Goal: Task Accomplishment & Management: Use online tool/utility

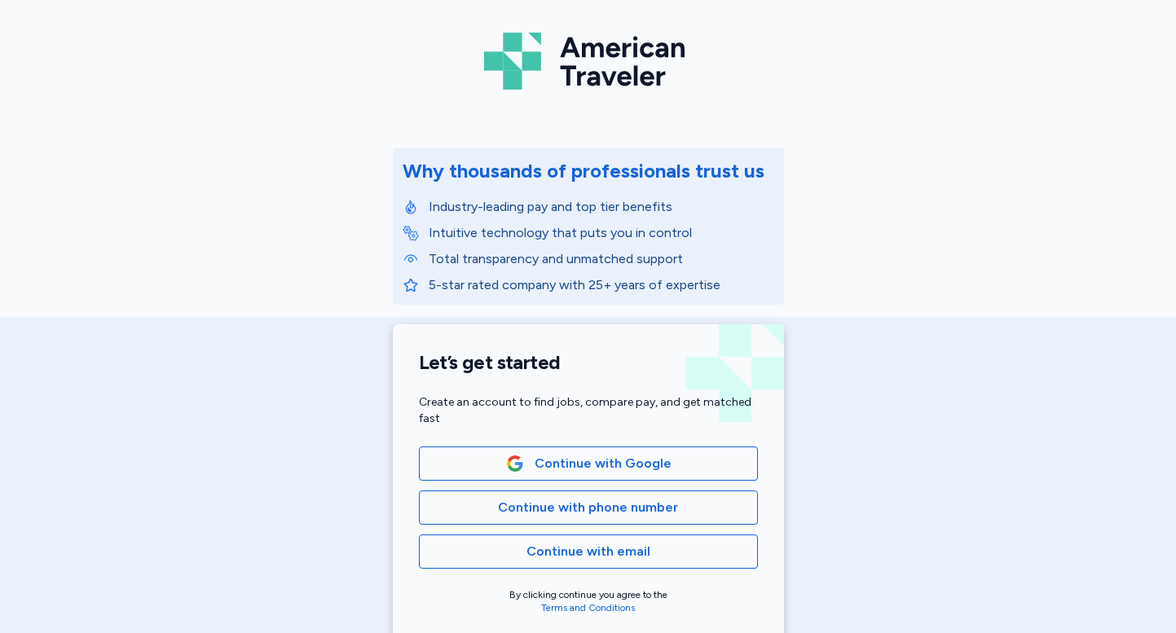
scroll to position [75, 0]
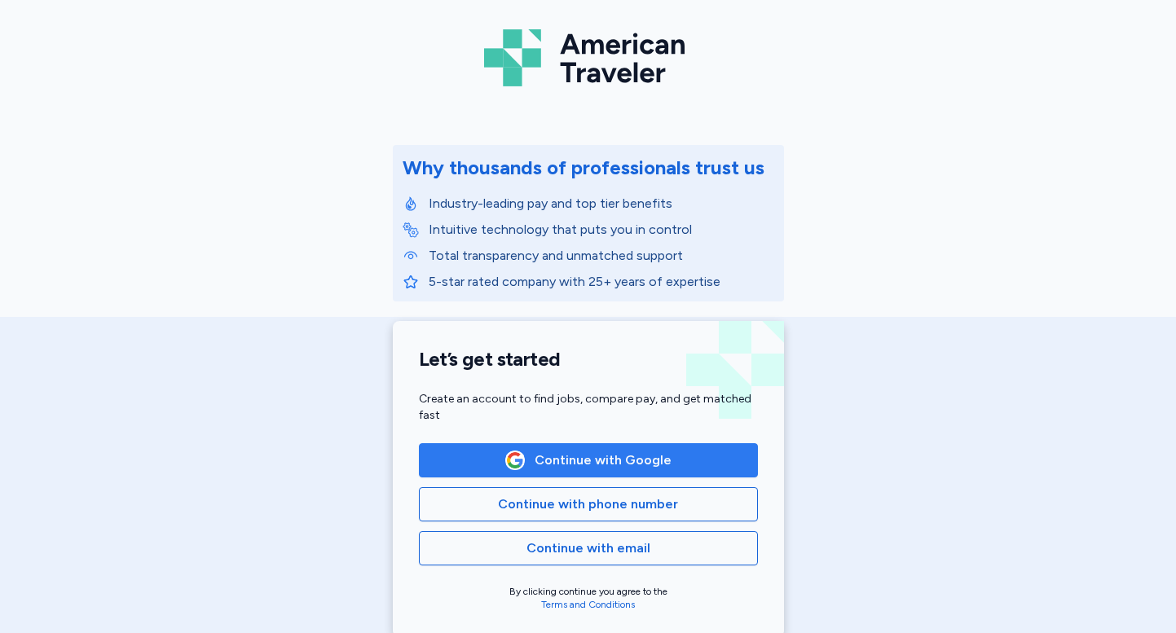
click at [469, 459] on span "Continue with Google" at bounding box center [588, 461] width 311 height 20
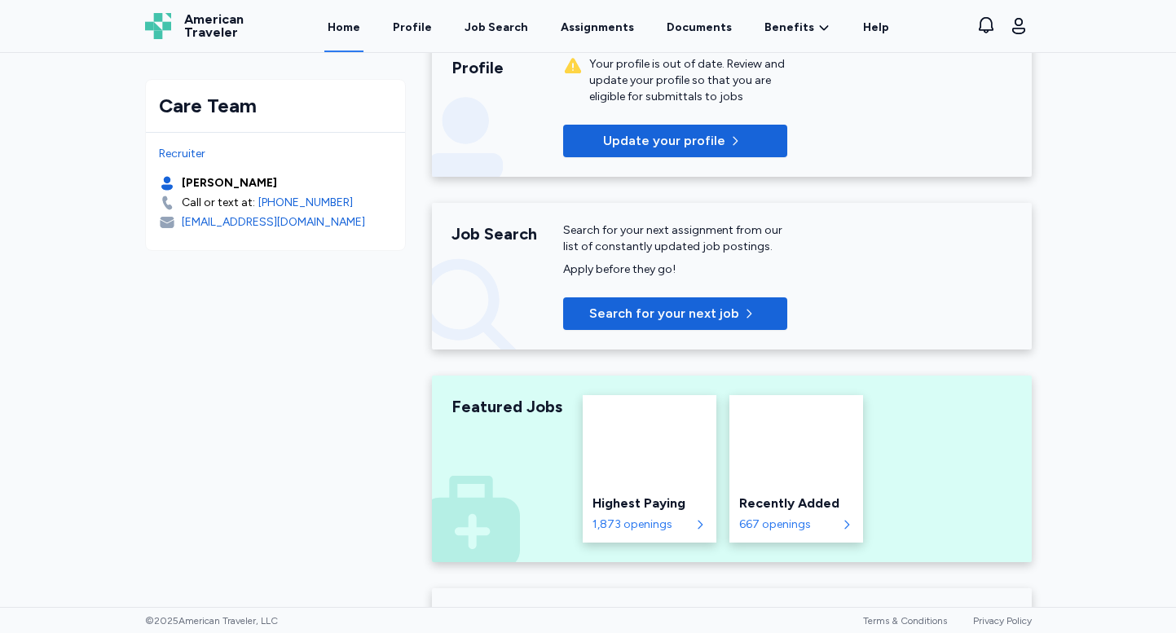
scroll to position [307, 0]
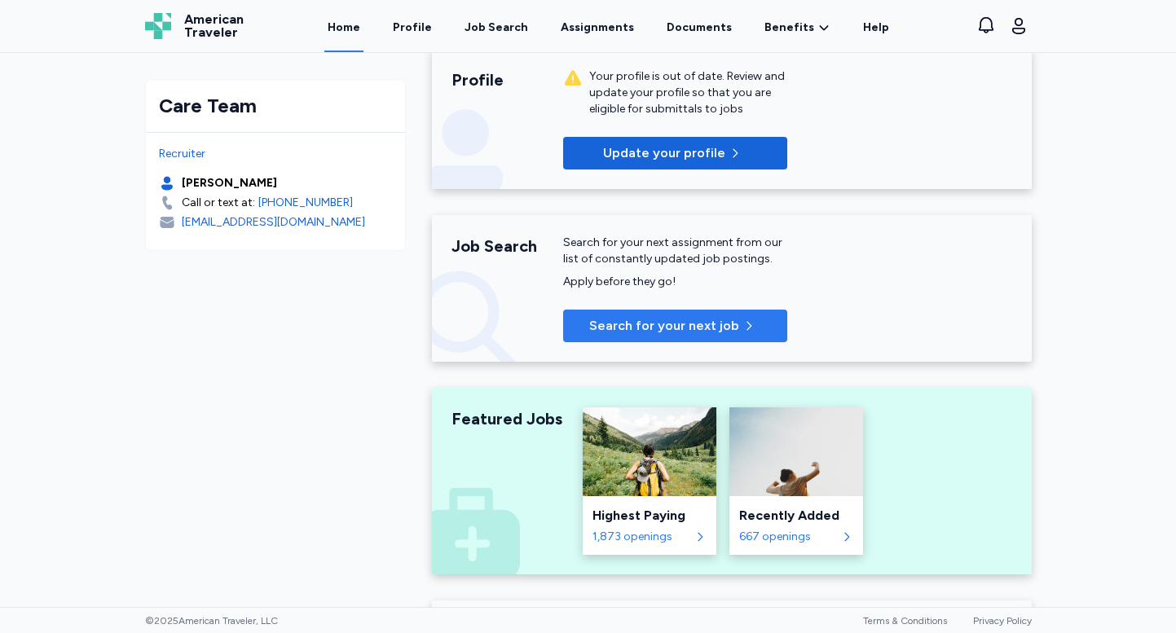
click at [640, 323] on span "Search for your next job" at bounding box center [664, 326] width 150 height 20
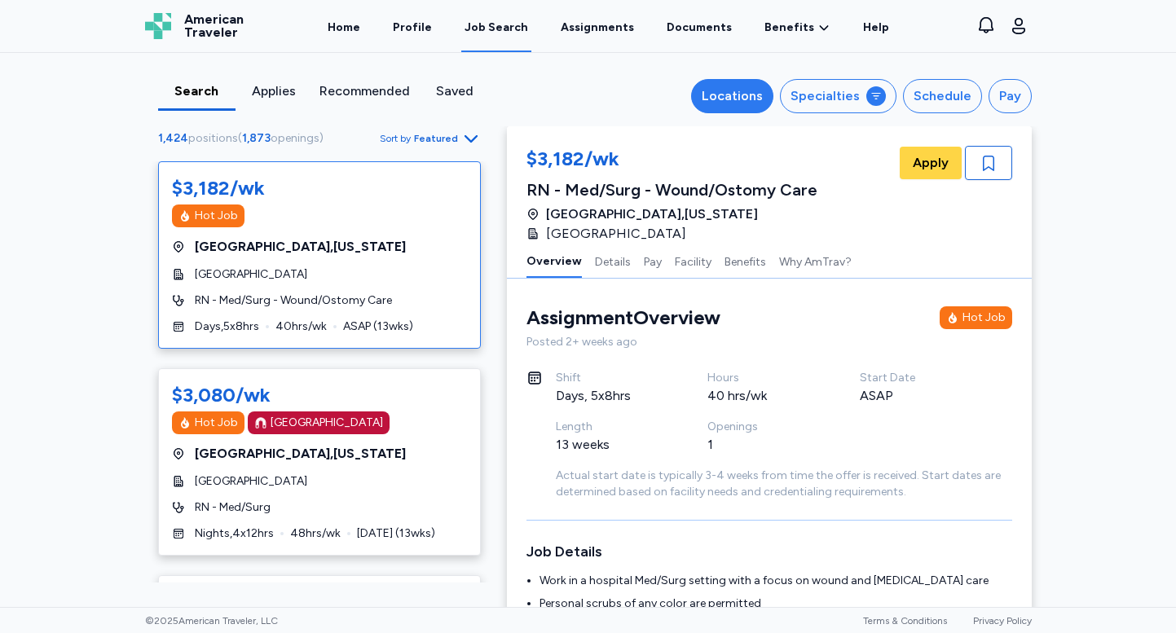
click at [751, 97] on div "Locations" at bounding box center [732, 96] width 61 height 20
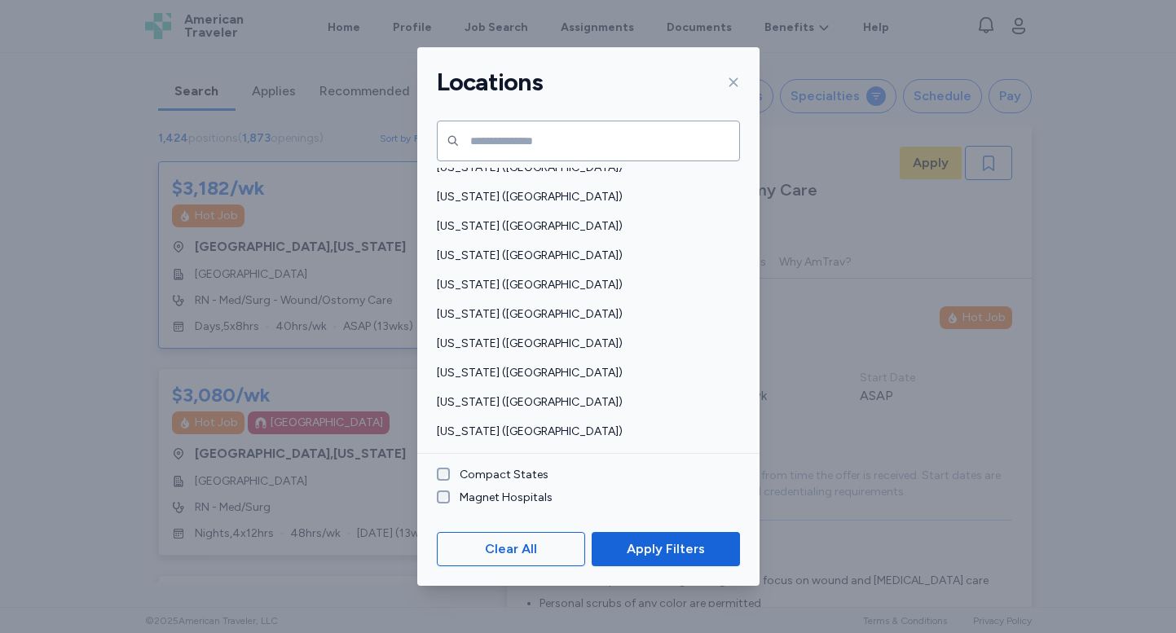
scroll to position [874, 0]
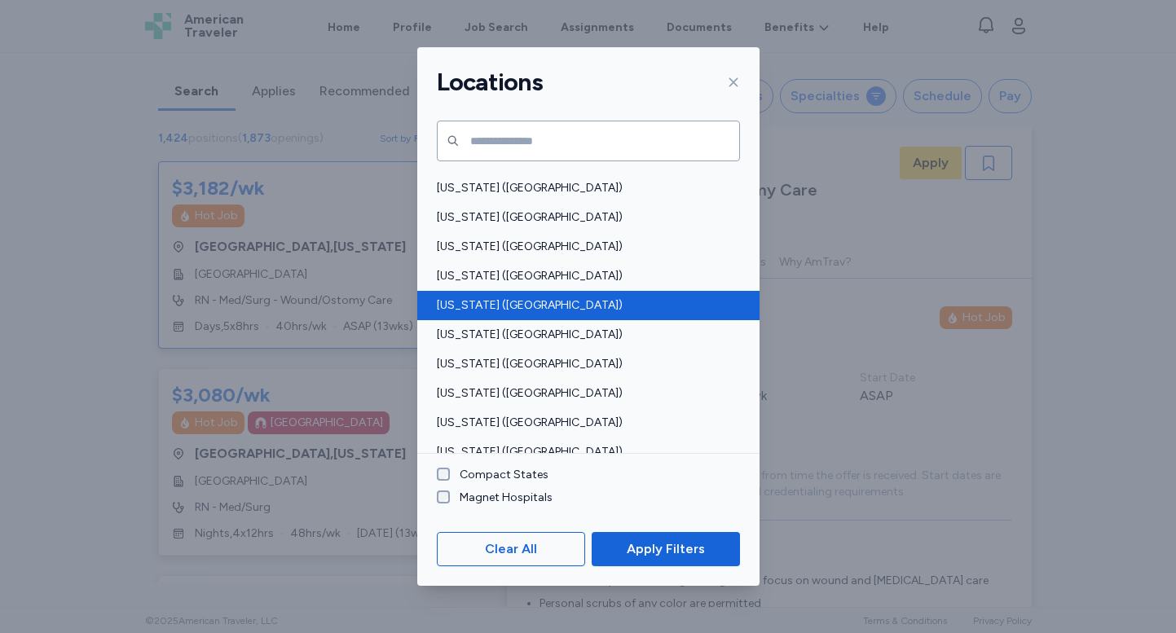
click at [491, 302] on span "[US_STATE] ([GEOGRAPHIC_DATA])" at bounding box center [583, 305] width 293 height 16
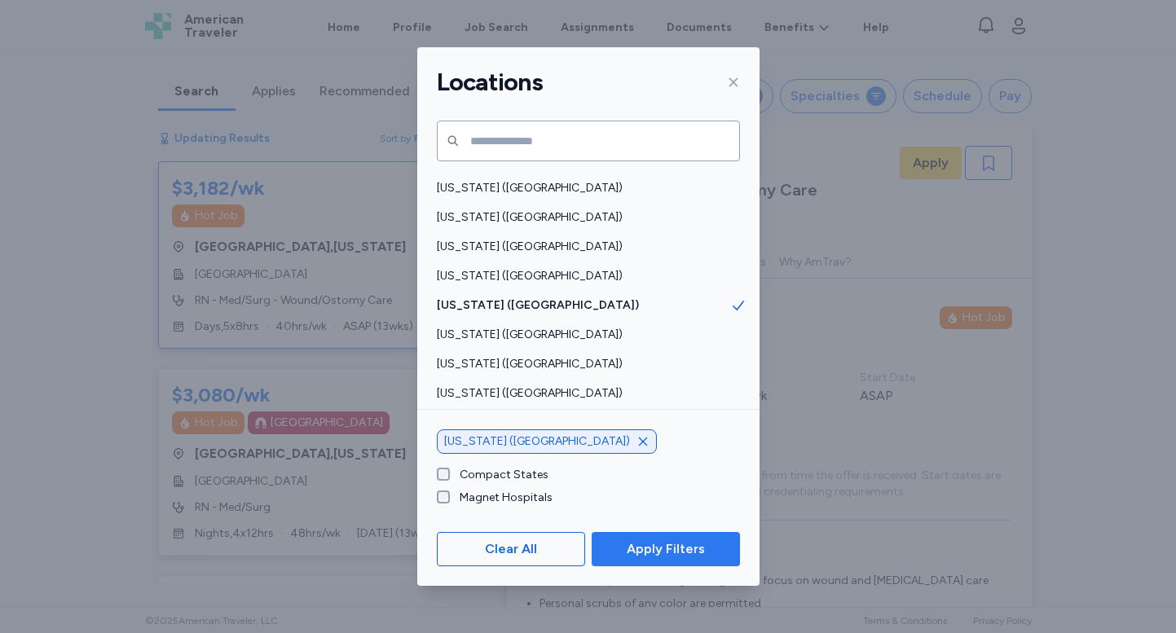
click at [654, 547] on span "Apply Filters" at bounding box center [666, 549] width 78 height 20
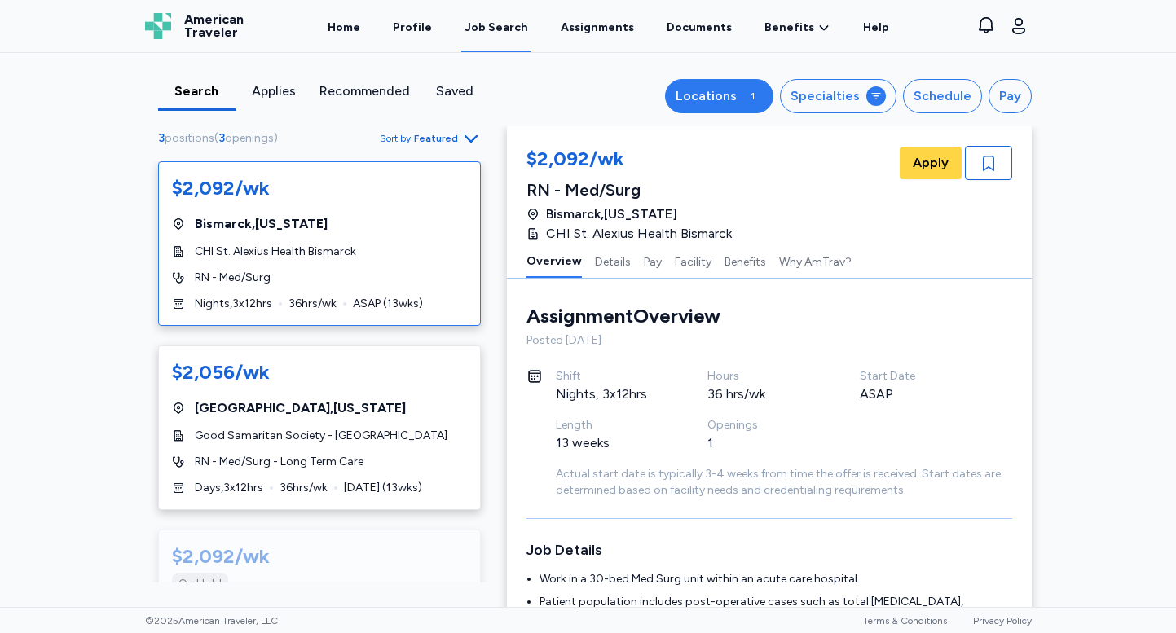
click at [739, 107] on button "Locations 1" at bounding box center [719, 96] width 108 height 34
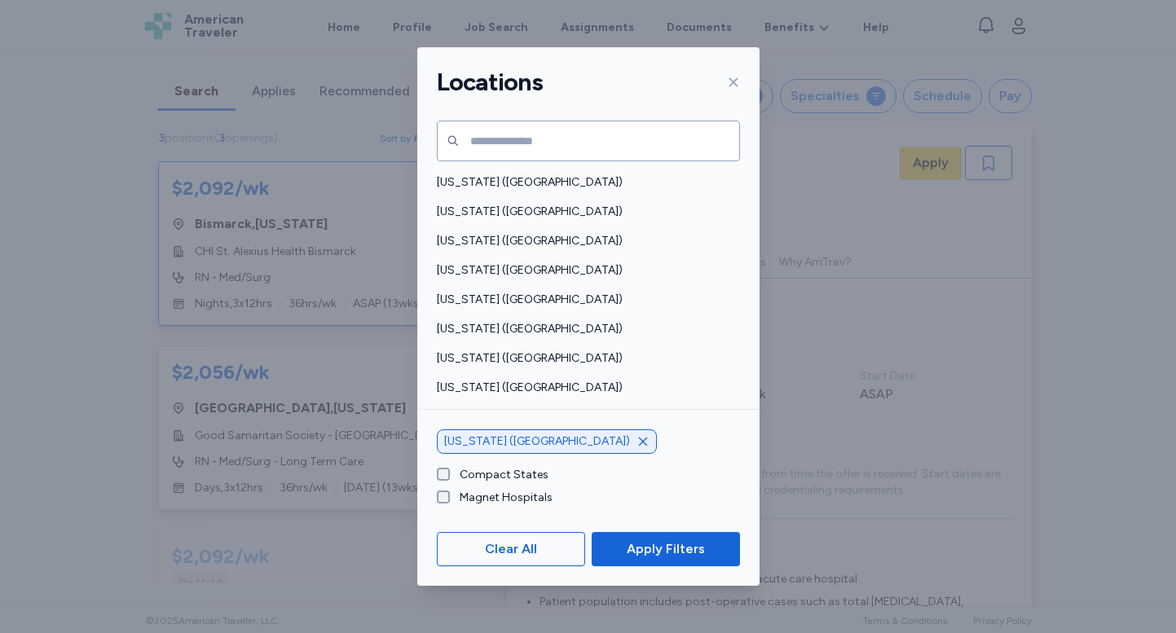
click at [636, 440] on icon "button" at bounding box center [642, 441] width 13 height 13
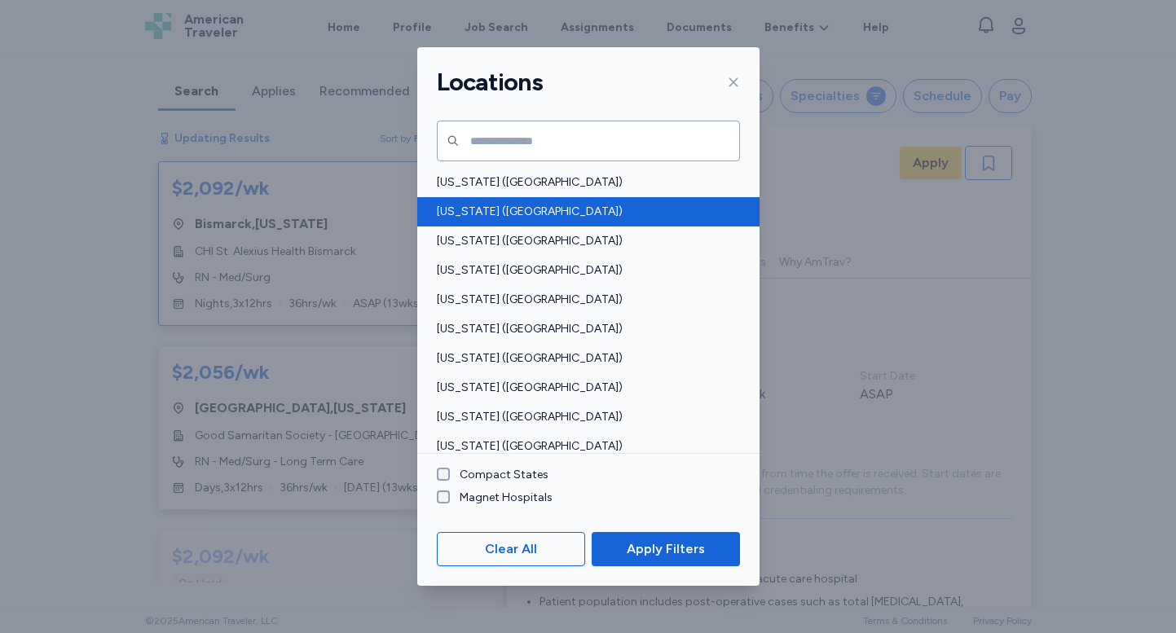
click at [474, 214] on span "[US_STATE] ([GEOGRAPHIC_DATA])" at bounding box center [583, 212] width 293 height 16
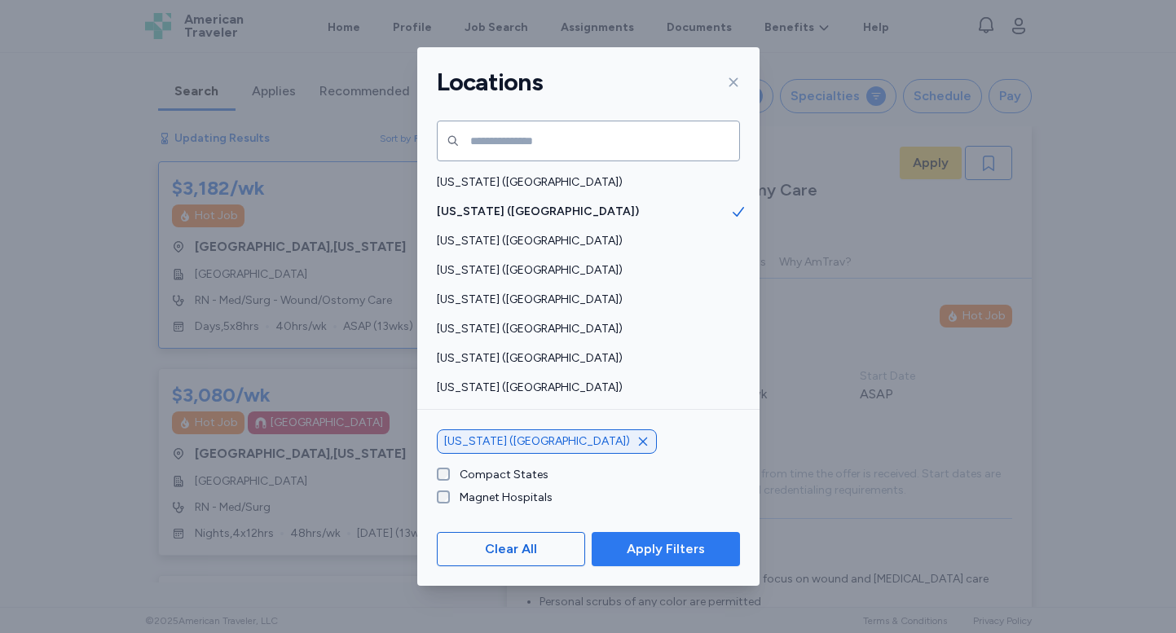
click at [644, 536] on button "Apply Filters" at bounding box center [666, 549] width 148 height 34
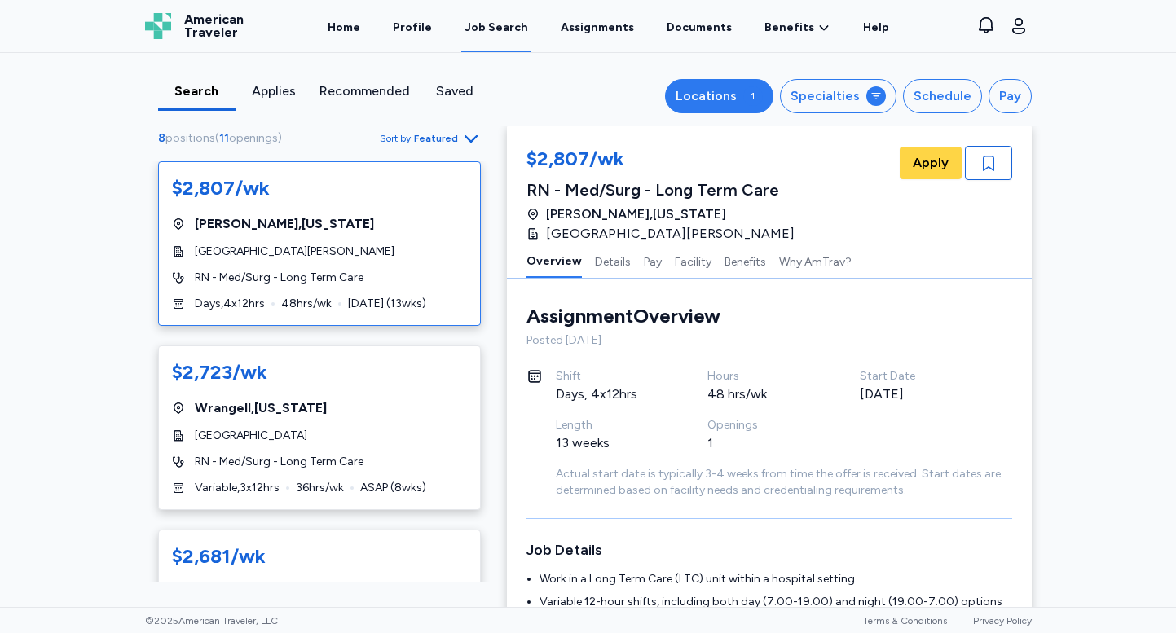
click at [737, 96] on div "Locations" at bounding box center [706, 96] width 61 height 20
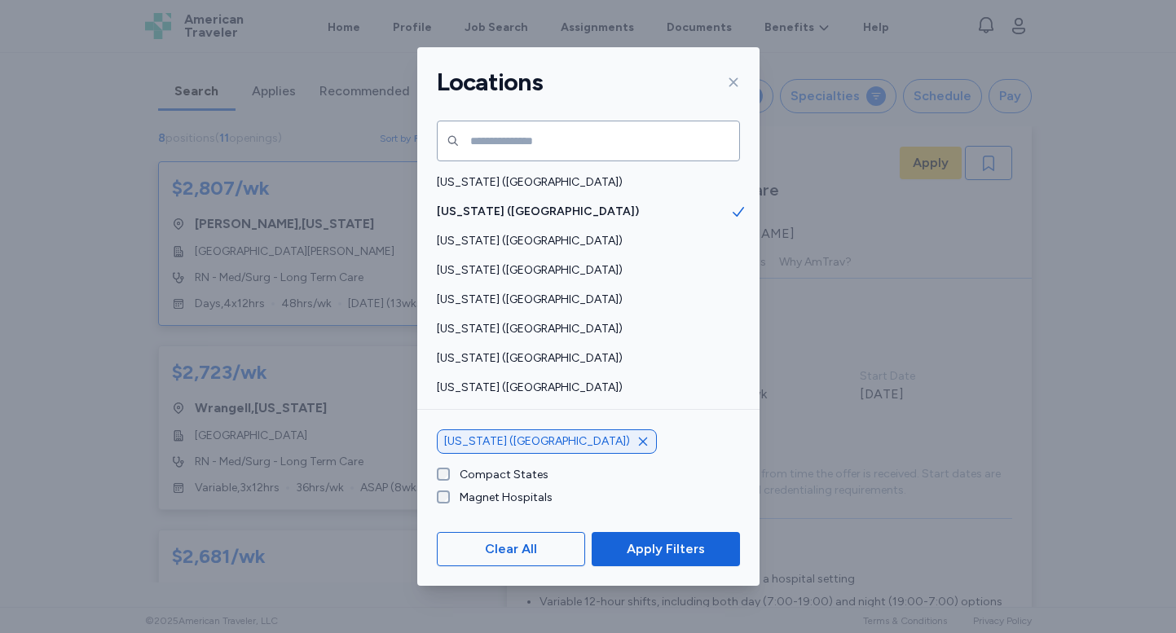
click at [638, 438] on icon "button" at bounding box center [642, 442] width 8 height 8
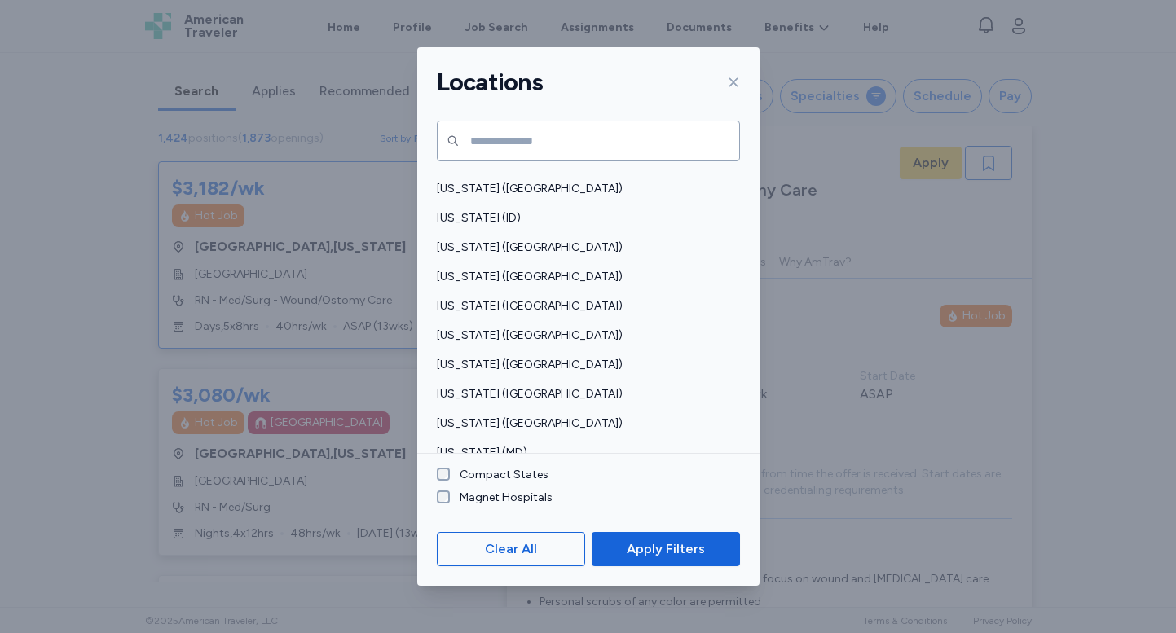
scroll to position [321, 0]
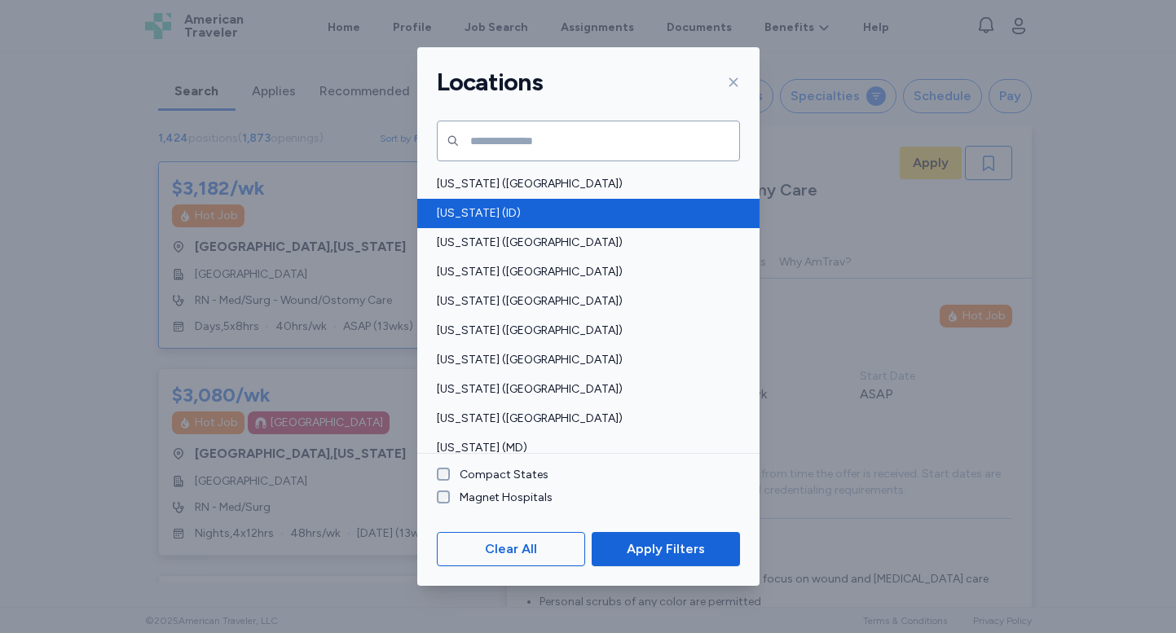
click at [486, 218] on span "[US_STATE] (ID)" at bounding box center [583, 213] width 293 height 16
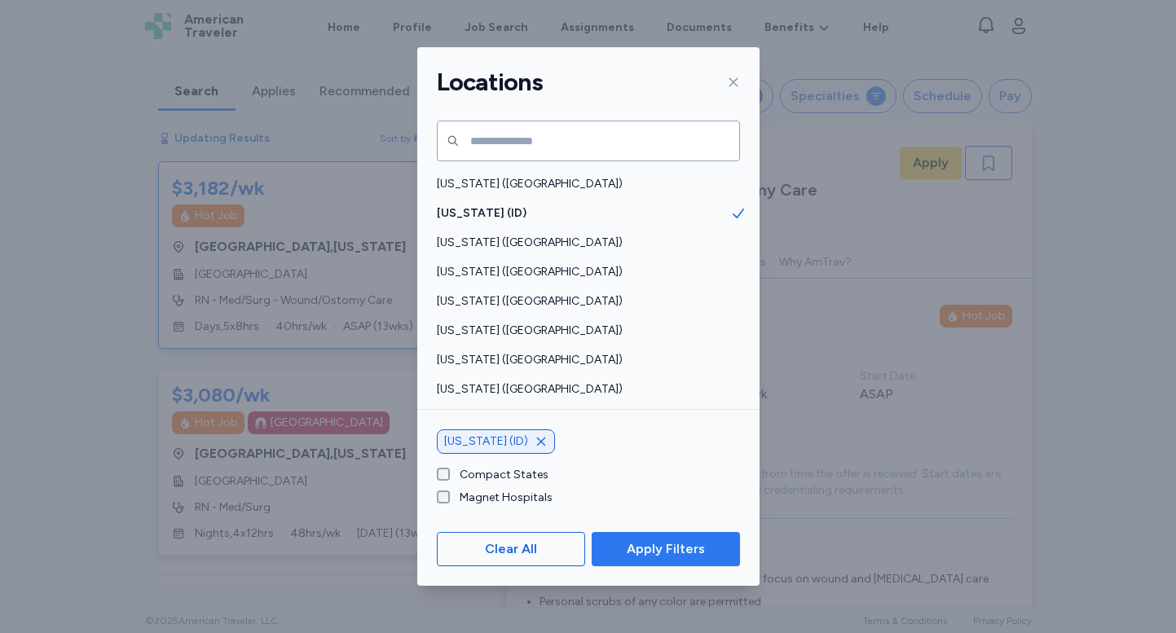
click at [636, 550] on span "Apply Filters" at bounding box center [666, 549] width 78 height 20
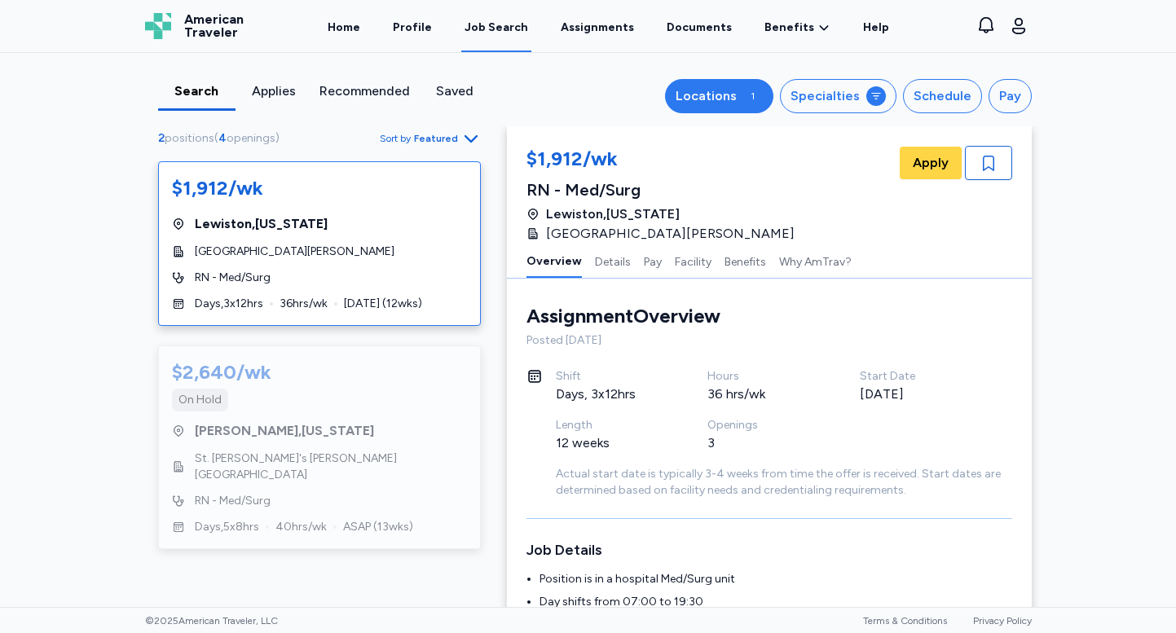
click at [763, 102] on div "1" at bounding box center [753, 96] width 20 height 20
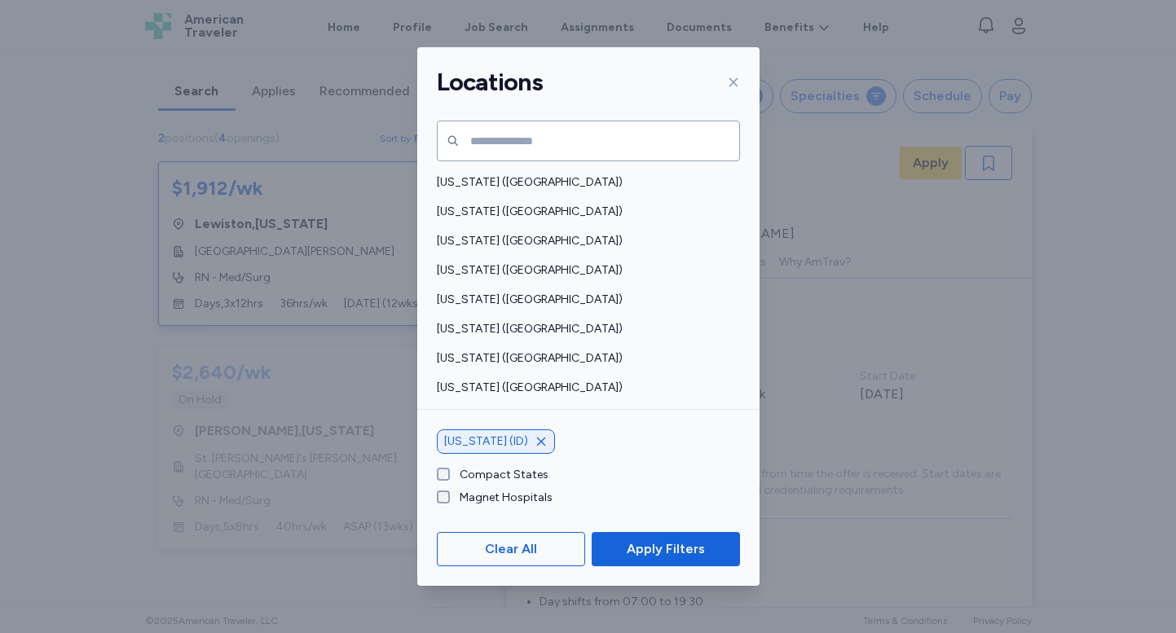
click at [535, 440] on icon "button" at bounding box center [541, 441] width 13 height 13
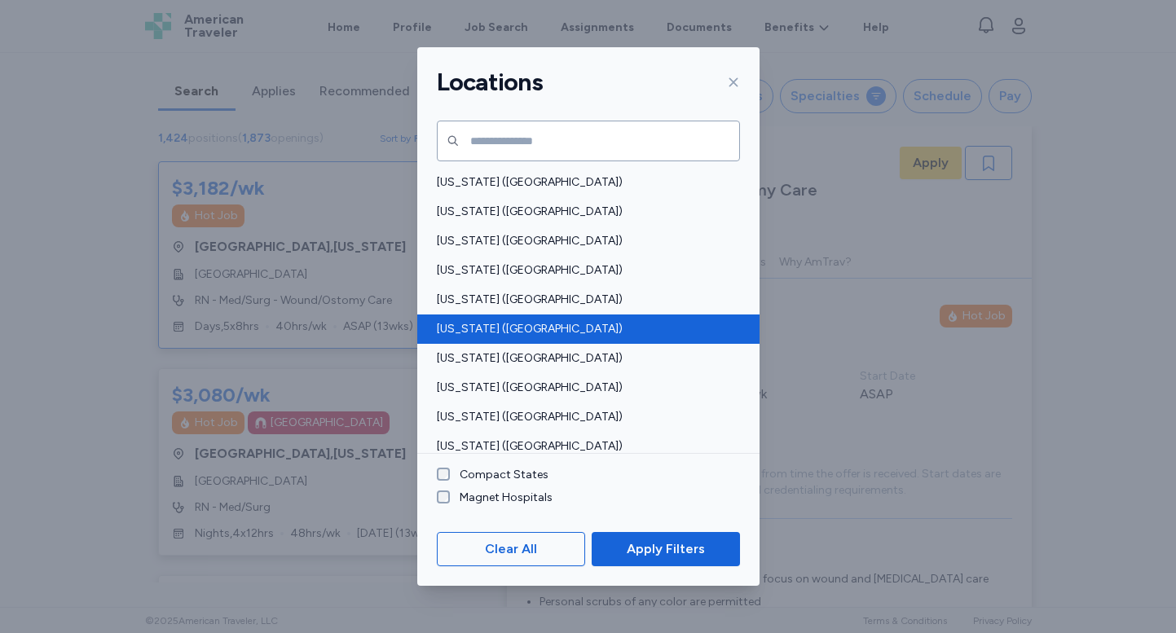
click at [535, 328] on span "[US_STATE] ([GEOGRAPHIC_DATA])" at bounding box center [583, 329] width 293 height 16
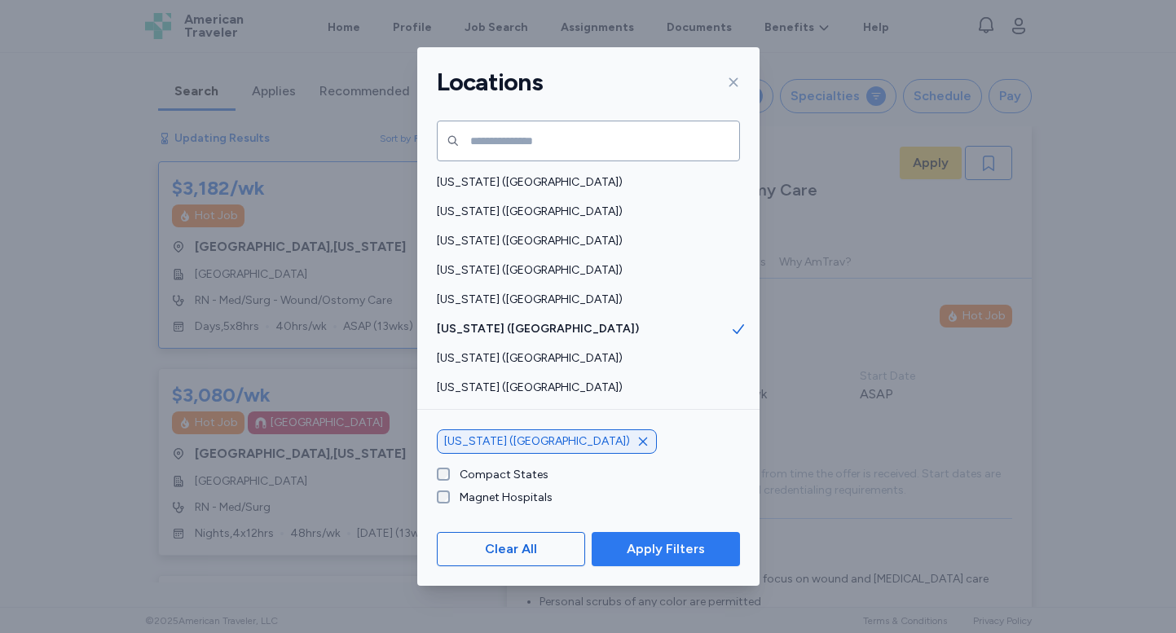
click at [641, 546] on span "Apply Filters" at bounding box center [666, 549] width 78 height 20
